Goal: Find specific page/section: Find specific page/section

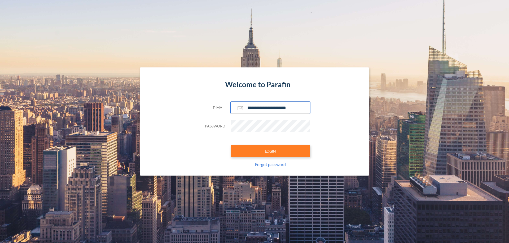
type input "**********"
click at [270, 151] on button "LOGIN" at bounding box center [269, 151] width 79 height 12
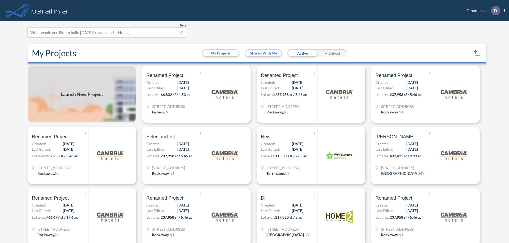
scroll to position [1, 0]
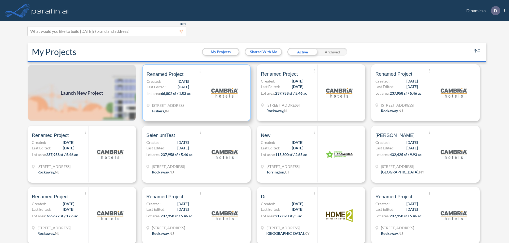
click at [195, 93] on p "Lot area: 66,802 sf / 1.53 ac" at bounding box center [175, 95] width 56 height 8
